Goal: Task Accomplishment & Management: Manage account settings

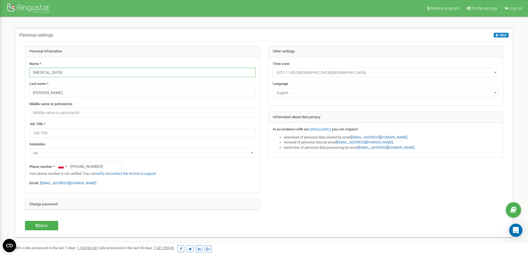
drag, startPoint x: 59, startPoint y: 73, endPoint x: 1, endPoint y: 67, distance: 58.8
click at [4, 67] on div "Personal settings HELP HELP On this page you can edit your personal settings li…" at bounding box center [264, 136] width 520 height 238
paste input "Тестова Вакансія Support"
type input "Тестова Вакансія Support"
click at [86, 92] on input "Khodachinskiy" at bounding box center [142, 92] width 226 height 9
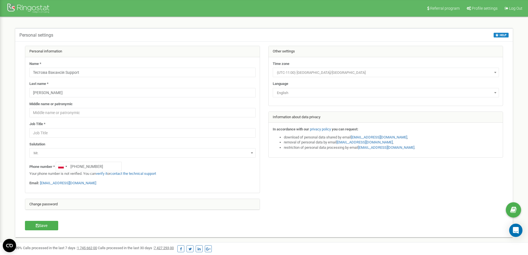
click at [88, 99] on div "Name * Тестова Вакансія Support Last name * Khodachinskiy Middle name or patron…" at bounding box center [142, 124] width 234 height 135
click at [39, 8] on div at bounding box center [29, 8] width 44 height 13
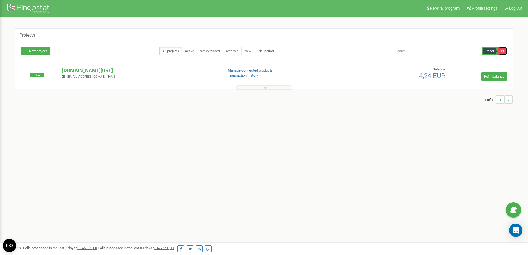
click at [503, 52] on icon at bounding box center [502, 50] width 3 height 3
click at [103, 68] on p "[DOMAIN_NAME][URL]" at bounding box center [140, 70] width 157 height 7
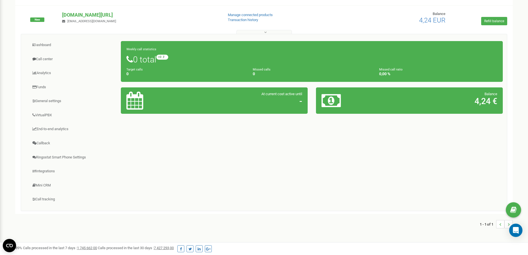
scroll to position [50, 0]
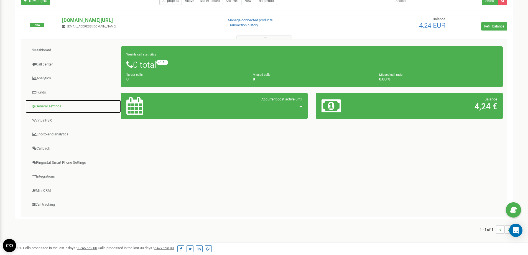
click at [59, 109] on link "General settings" at bounding box center [73, 106] width 96 height 14
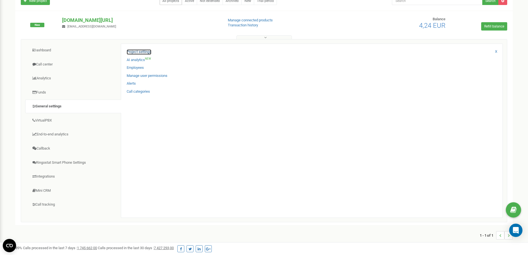
click at [142, 52] on link "Project settings" at bounding box center [139, 51] width 25 height 5
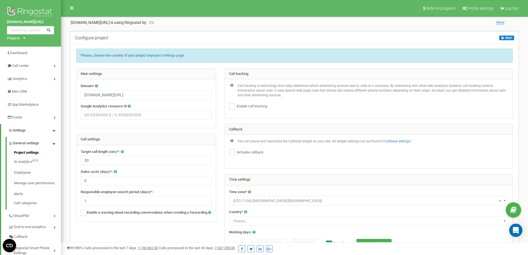
click at [503, 24] on span "More" at bounding box center [500, 22] width 8 height 4
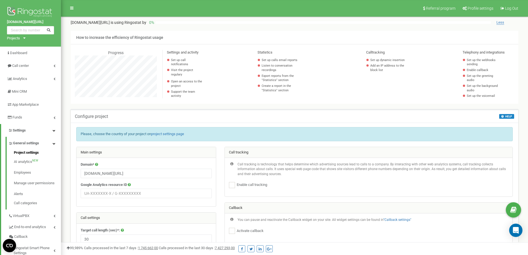
scroll to position [520, 467]
click at [503, 24] on span "Less" at bounding box center [500, 22] width 8 height 4
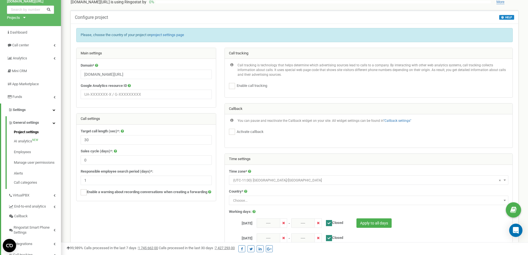
scroll to position [0, 0]
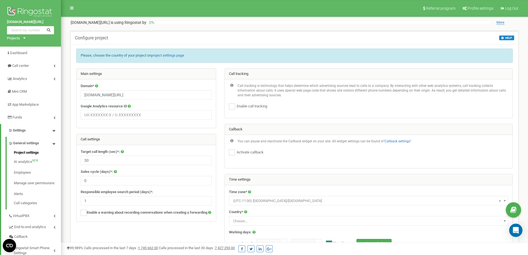
click at [22, 38] on div "Projects instagram.com/niksogang" at bounding box center [15, 38] width 16 height 5
click at [25, 38] on icon at bounding box center [24, 37] width 2 height 1
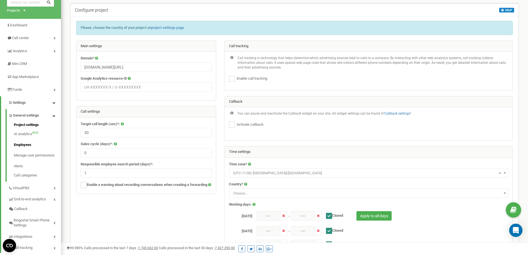
scroll to position [55, 0]
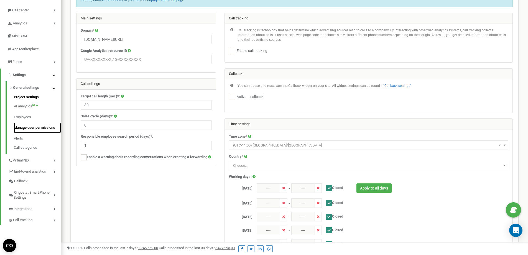
click at [48, 127] on link "Manage user permissions" at bounding box center [37, 127] width 47 height 11
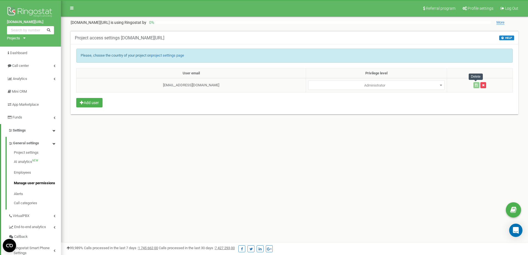
click at [480, 86] on button "button" at bounding box center [483, 85] width 6 height 6
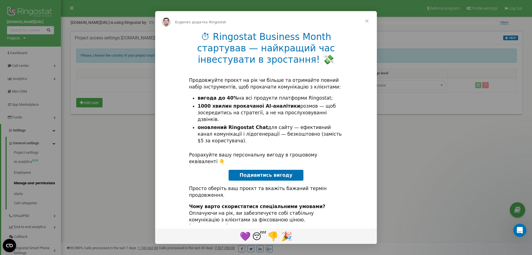
click at [266, 172] on span "Подивитись вигоду" at bounding box center [266, 175] width 53 height 6
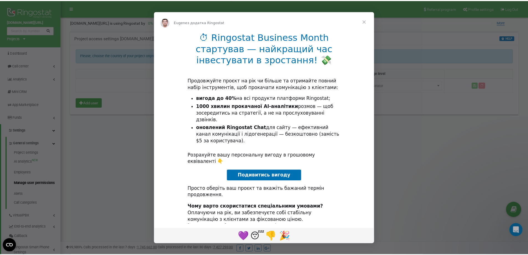
scroll to position [8, 0]
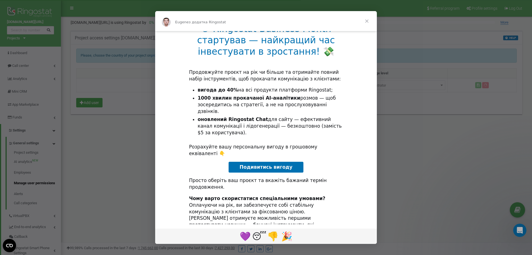
click at [364, 20] on span "Закрити" at bounding box center [367, 21] width 20 height 20
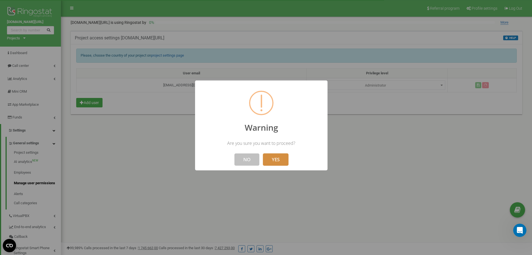
click at [271, 161] on button "YES" at bounding box center [275, 159] width 25 height 12
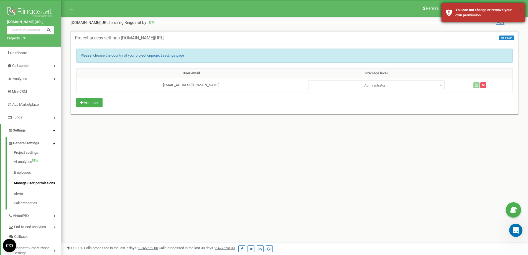
click at [519, 10] on button "×" at bounding box center [520, 10] width 3 height 8
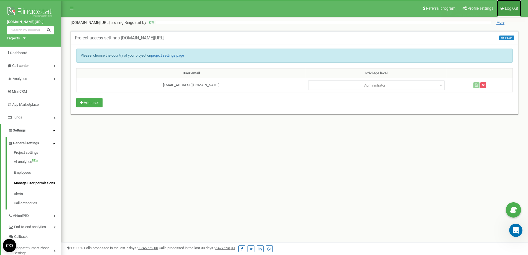
click at [518, 6] on link "Log Out" at bounding box center [509, 8] width 24 height 17
